Goal: Navigation & Orientation: Understand site structure

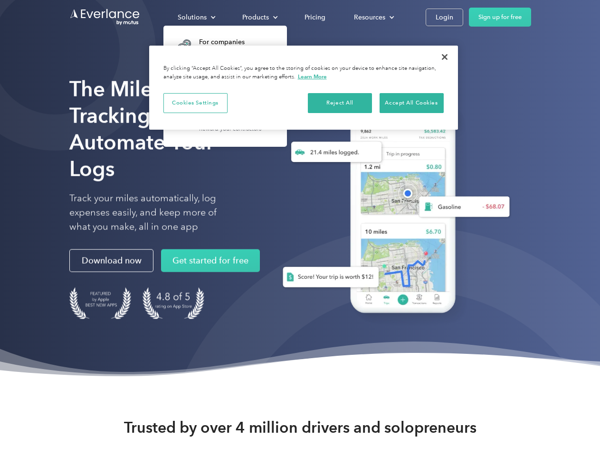
click at [196, 17] on div "Solutions" at bounding box center [192, 17] width 29 height 12
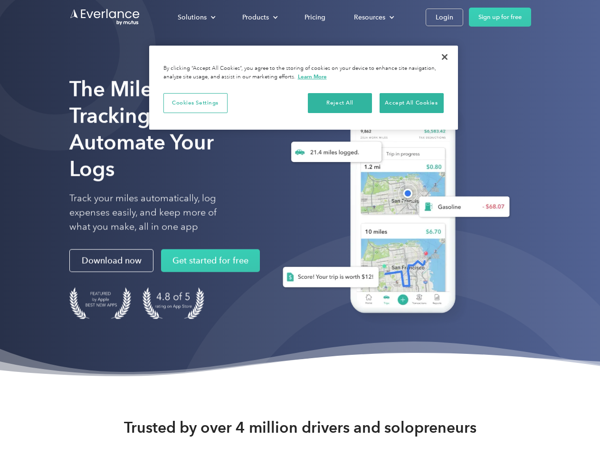
click at [259, 17] on div "Products" at bounding box center [255, 17] width 27 height 12
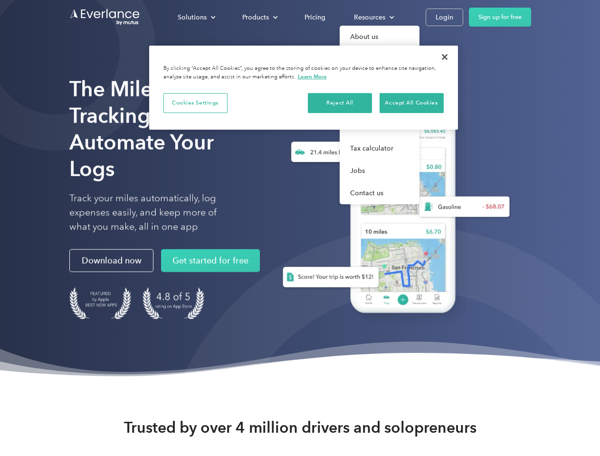
click at [373, 17] on div "Resources" at bounding box center [369, 17] width 31 height 12
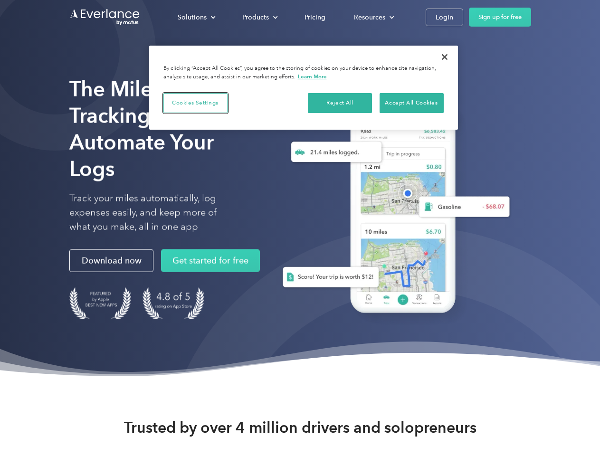
click at [195, 103] on button "Cookies Settings" at bounding box center [195, 103] width 64 height 20
click at [0, 0] on div "When you visit any website, it may store or retrieve information on your browse…" at bounding box center [0, 0] width 0 height 0
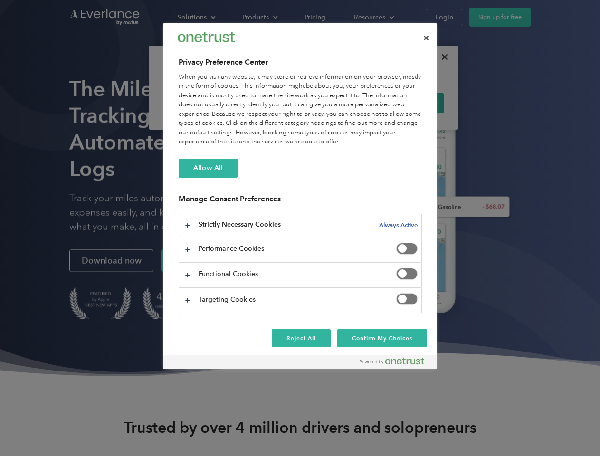
click at [445, 57] on div at bounding box center [300, 228] width 600 height 456
